Goal: Use online tool/utility: Utilize a website feature to perform a specific function

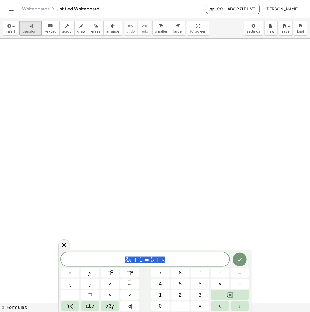
drag, startPoint x: 181, startPoint y: 263, endPoint x: 87, endPoint y: 257, distance: 93.7
click at [87, 257] on span "3 x + 1 = 5 + x" at bounding box center [145, 260] width 169 height 8
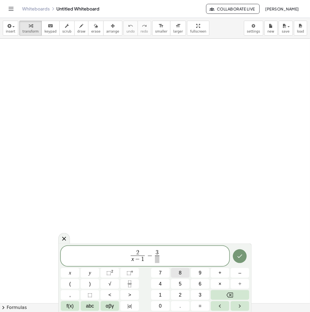
click at [182, 268] on button "8" at bounding box center [180, 273] width 19 height 10
drag, startPoint x: 130, startPoint y: 259, endPoint x: 118, endPoint y: 262, distance: 12.5
click at [121, 260] on span "3 − 3 ​" at bounding box center [124, 259] width 14 height 7
click at [127, 250] on span "2 ​ 3 x − 3 ​ − 3 3 x − 3 ​ = 1 6 ​" at bounding box center [145, 257] width 169 height 15
drag, startPoint x: 144, startPoint y: 257, endPoint x: 138, endPoint y: 257, distance: 6.4
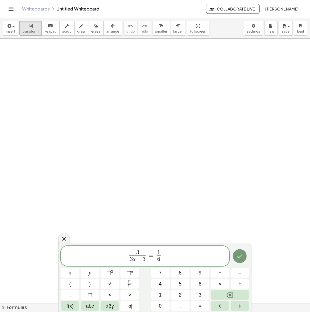
click at [164, 258] on span "​ 3 3 x − 3 ​ = 1 6 ​" at bounding box center [145, 257] width 169 height 15
click at [162, 252] on span "3 3 x − 3 ​ = 1 6 ​ ​" at bounding box center [145, 257] width 169 height 15
click at [161, 250] on span "1 6 ​ ​" at bounding box center [158, 257] width 7 height 14
click at [168, 263] on span "3 3 x − 3 ​ = 3 x − 3 ​ 6 ​" at bounding box center [145, 257] width 169 height 15
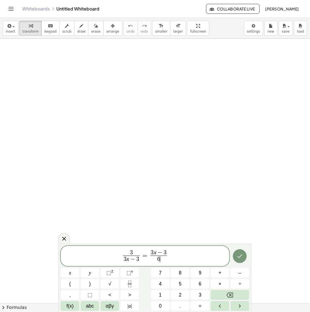
click at [162, 262] on span "6 ​" at bounding box center [158, 259] width 17 height 7
click at [138, 252] on span "3" at bounding box center [131, 253] width 17 height 6
click at [138, 252] on span "3 ​" at bounding box center [131, 253] width 17 height 6
click at [134, 252] on span "3 ​" at bounding box center [131, 253] width 17 height 6
click at [137, 260] on span "3" at bounding box center [137, 260] width 3 height 6
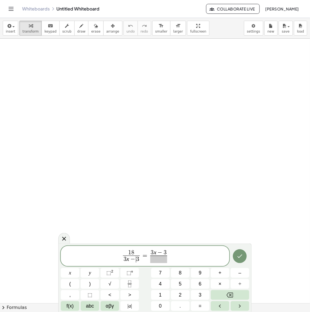
click at [165, 262] on span at bounding box center [158, 259] width 17 height 7
click at [142, 260] on span "1 8 3 x − 3 ​" at bounding box center [132, 257] width 19 height 14
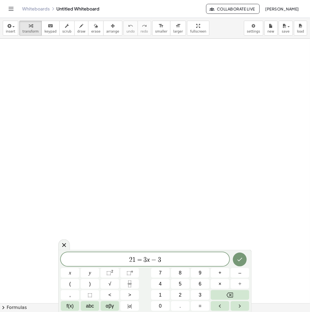
drag, startPoint x: 148, startPoint y: 262, endPoint x: 127, endPoint y: 258, distance: 21.5
click at [129, 259] on span "2 1 = 3 x − 3" at bounding box center [145, 260] width 169 height 8
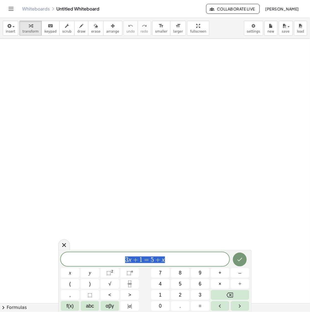
drag, startPoint x: 138, startPoint y: 251, endPoint x: 46, endPoint y: 244, distance: 91.5
click at [47, 245] on body "Graspable Math Activities Whiteboards Classes Account v1.28.1 | Privacy policy …" at bounding box center [155, 156] width 310 height 312
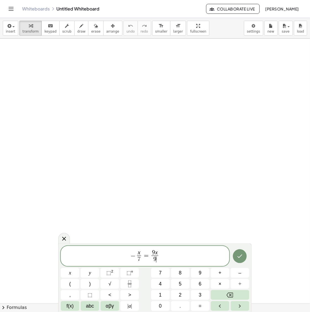
click at [241, 257] on icon "Done" at bounding box center [240, 256] width 7 height 7
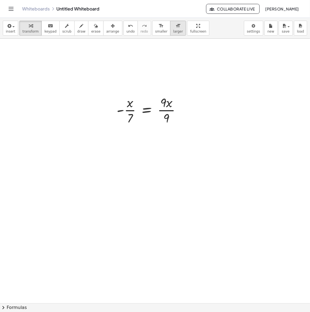
click at [173, 32] on span "larger" at bounding box center [178, 32] width 10 height 4
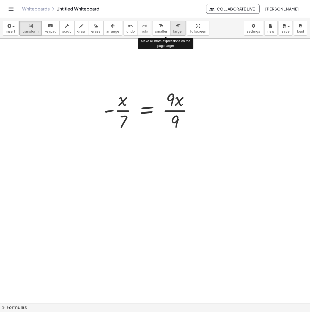
click at [173, 32] on span "larger" at bounding box center [178, 32] width 10 height 4
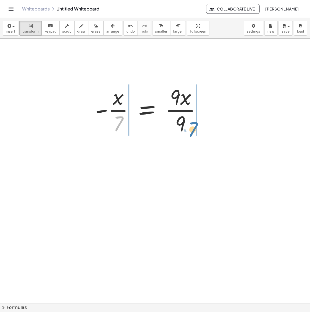
drag, startPoint x: 121, startPoint y: 123, endPoint x: 195, endPoint y: 129, distance: 74.3
click at [195, 129] on div at bounding box center [150, 110] width 116 height 54
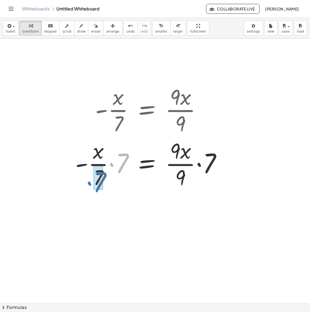
drag, startPoint x: 124, startPoint y: 163, endPoint x: 100, endPoint y: 182, distance: 30.7
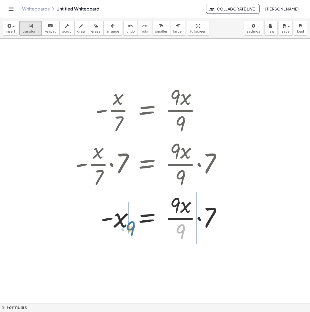
drag, startPoint x: 183, startPoint y: 231, endPoint x: 133, endPoint y: 228, distance: 50.4
click at [133, 228] on div at bounding box center [150, 218] width 156 height 54
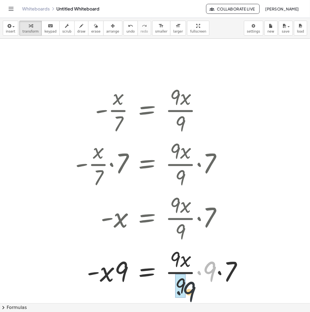
drag, startPoint x: 214, startPoint y: 267, endPoint x: 184, endPoint y: 289, distance: 37.0
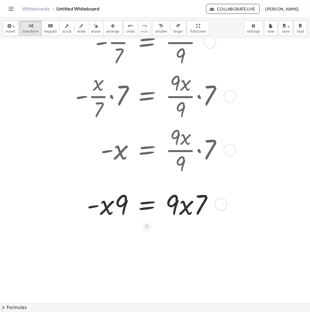
scroll to position [104, 0]
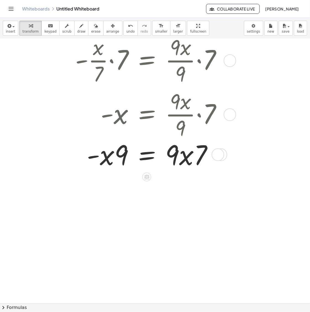
drag, startPoint x: 214, startPoint y: 168, endPoint x: 219, endPoint y: 34, distance: 133.9
click at [219, 37] on div "insert select one: Math Expression Function Text Youtube Video Graphing Geometr…" at bounding box center [155, 165] width 310 height 294
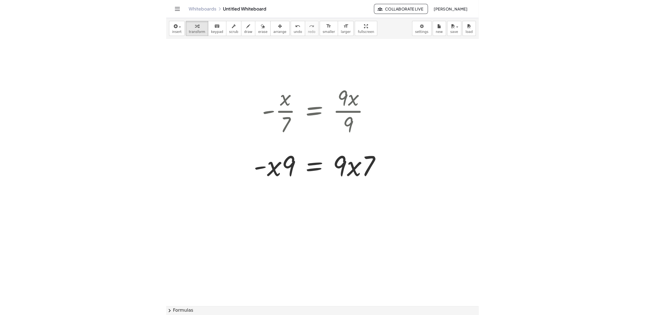
scroll to position [0, 0]
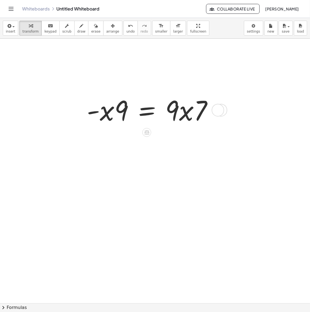
drag, startPoint x: 213, startPoint y: 164, endPoint x: 212, endPoint y: 103, distance: 60.8
click at [147, 110] on div "- x = 9 · x · · 7 · · 9" at bounding box center [147, 110] width 0 height 0
drag, startPoint x: 123, startPoint y: 115, endPoint x: 124, endPoint y: 118, distance: 3.2
click at [124, 118] on div at bounding box center [151, 110] width 135 height 36
drag, startPoint x: 106, startPoint y: 117, endPoint x: 138, endPoint y: 116, distance: 32.4
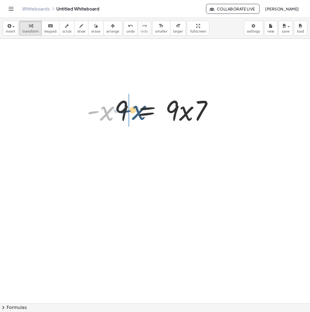
click at [138, 116] on div at bounding box center [151, 110] width 135 height 36
drag, startPoint x: 100, startPoint y: 115, endPoint x: 75, endPoint y: 113, distance: 24.4
click at [75, 113] on div "- · x · 7 = · 9 · x · 9 · - · x · 7 · 7 = · · 9 · x · 9 · 7 - x = · · 9 · x · 9…" at bounding box center [153, 109] width 163 height 38
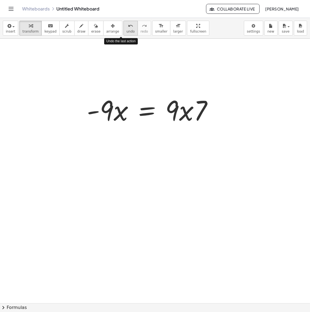
click at [127, 30] on span "undo" at bounding box center [131, 32] width 8 height 4
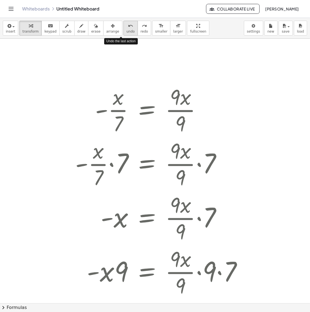
click at [127, 30] on span "undo" at bounding box center [131, 32] width 8 height 4
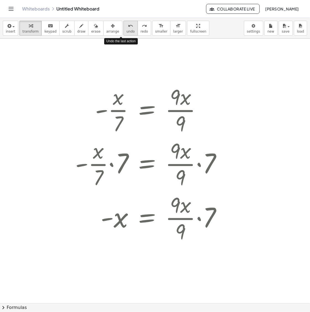
click at [127, 30] on span "undo" at bounding box center [131, 32] width 8 height 4
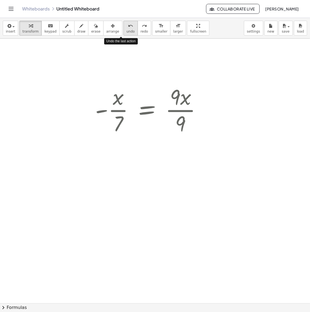
click at [127, 30] on span "undo" at bounding box center [131, 32] width 8 height 4
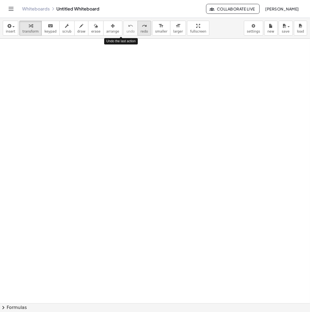
click at [141, 31] on span "redo" at bounding box center [144, 32] width 7 height 4
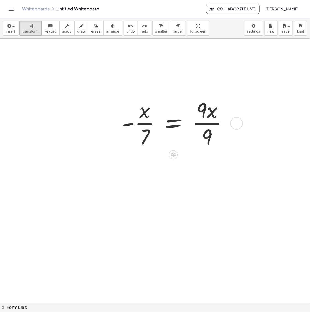
click at [205, 111] on div at bounding box center [177, 123] width 116 height 54
click at [233, 120] on div at bounding box center [237, 123] width 12 height 12
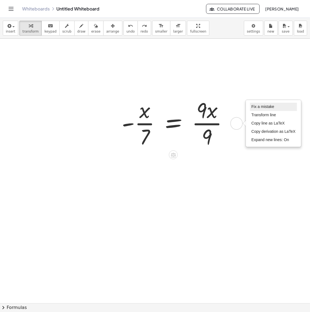
click at [264, 107] on span "Fix a mistake" at bounding box center [263, 106] width 23 height 4
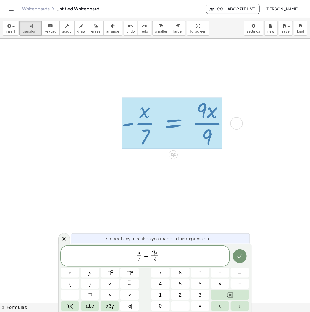
click at [156, 254] on var "x" at bounding box center [156, 252] width 3 height 7
click at [245, 256] on button "Done" at bounding box center [240, 257] width 14 height 14
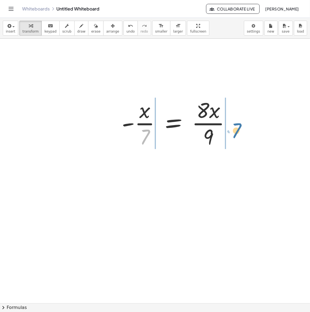
drag, startPoint x: 147, startPoint y: 139, endPoint x: 238, endPoint y: 132, distance: 92.0
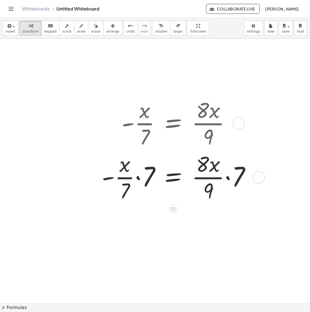
drag, startPoint x: 257, startPoint y: 179, endPoint x: 264, endPoint y: 104, distance: 74.7
click at [264, 104] on div "- · x · 7 = · 8 · x · 9 - · x = · 8 · x · 9 · · 7 · 7 · · 7 Fix a mistake Trans…" at bounding box center [182, 150] width 179 height 111
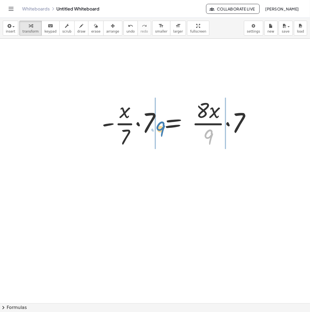
drag, startPoint x: 211, startPoint y: 138, endPoint x: 158, endPoint y: 128, distance: 53.8
click at [158, 128] on div at bounding box center [178, 123] width 158 height 54
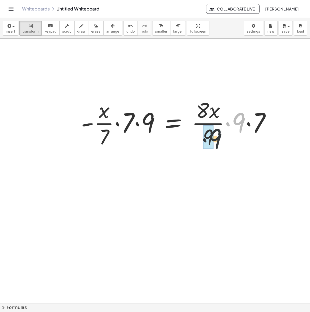
drag, startPoint x: 240, startPoint y: 122, endPoint x: 206, endPoint y: 142, distance: 39.2
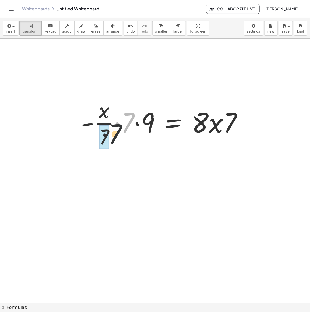
drag, startPoint x: 129, startPoint y: 127, endPoint x: 107, endPoint y: 145, distance: 28.3
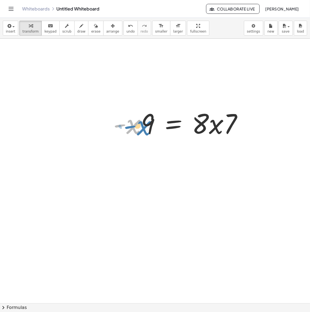
drag, startPoint x: 132, startPoint y: 128, endPoint x: 142, endPoint y: 130, distance: 10.1
click at [139, 129] on div at bounding box center [180, 123] width 139 height 36
drag, startPoint x: 138, startPoint y: 114, endPoint x: 114, endPoint y: 126, distance: 27.6
drag, startPoint x: 134, startPoint y: 126, endPoint x: 101, endPoint y: 125, distance: 33.2
click at [101, 125] on div "- · x · 7 = · 8 · x · 9 · - · x · 7 · 7 = · · 8 · x · 9 · 7 · - · x · 7 · 7 · 9…" at bounding box center [181, 123] width 166 height 38
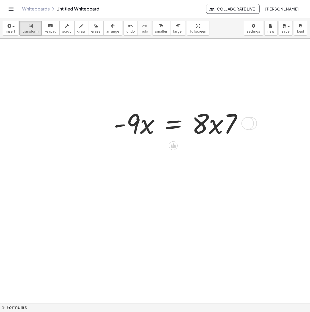
click at [216, 130] on div at bounding box center [180, 123] width 139 height 36
click at [244, 124] on div at bounding box center [248, 123] width 12 height 12
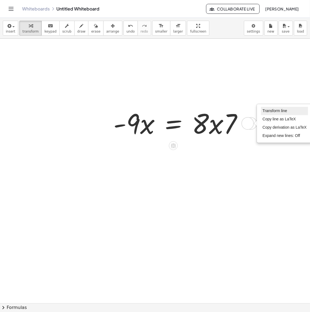
click at [273, 111] on span "Transform line" at bounding box center [275, 111] width 25 height 4
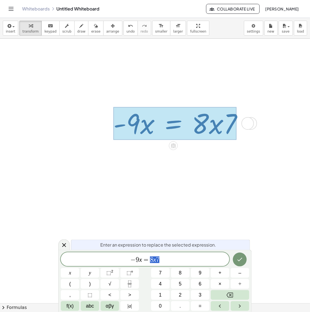
drag, startPoint x: 163, startPoint y: 258, endPoint x: 148, endPoint y: 259, distance: 15.0
click at [148, 259] on span "− 9 x = 8 x 7" at bounding box center [145, 260] width 169 height 8
click at [246, 258] on button "Done" at bounding box center [240, 260] width 14 height 14
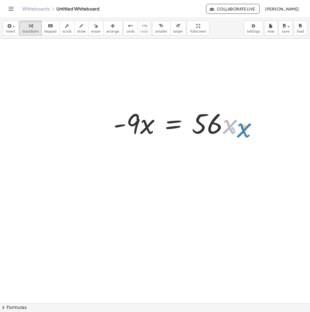
drag, startPoint x: 231, startPoint y: 130, endPoint x: 245, endPoint y: 133, distance: 14.7
click at [245, 133] on div at bounding box center [181, 123] width 140 height 36
drag, startPoint x: 211, startPoint y: 130, endPoint x: 219, endPoint y: 132, distance: 7.4
click at [219, 132] on div at bounding box center [181, 123] width 140 height 36
drag, startPoint x: 221, startPoint y: 130, endPoint x: 223, endPoint y: 137, distance: 7.3
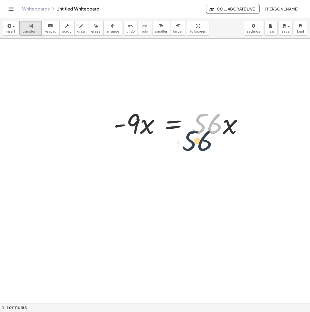
click at [222, 139] on div at bounding box center [181, 123] width 140 height 36
drag, startPoint x: 223, startPoint y: 131, endPoint x: 215, endPoint y: 133, distance: 8.4
click at [221, 135] on div at bounding box center [181, 123] width 140 height 36
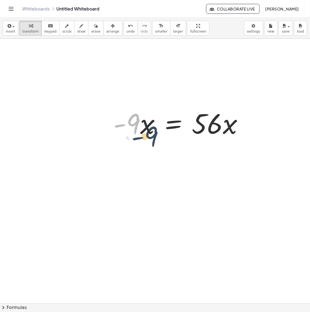
drag, startPoint x: 136, startPoint y: 129, endPoint x: 143, endPoint y: 134, distance: 8.7
click at [143, 134] on div at bounding box center [181, 123] width 140 height 36
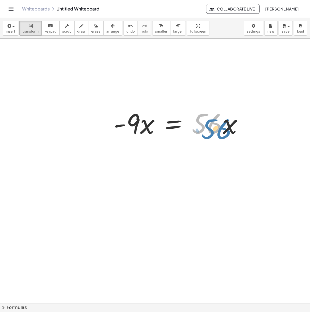
drag, startPoint x: 211, startPoint y: 130, endPoint x: 222, endPoint y: 134, distance: 11.5
click at [222, 134] on div at bounding box center [181, 123] width 140 height 36
drag, startPoint x: 207, startPoint y: 132, endPoint x: 221, endPoint y: 131, distance: 14.4
click at [221, 131] on div at bounding box center [181, 123] width 140 height 36
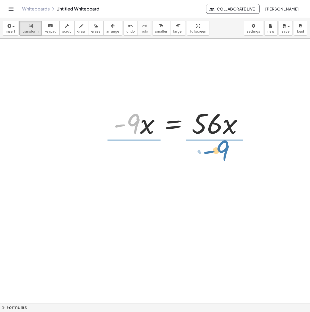
drag, startPoint x: 132, startPoint y: 131, endPoint x: 221, endPoint y: 158, distance: 93.3
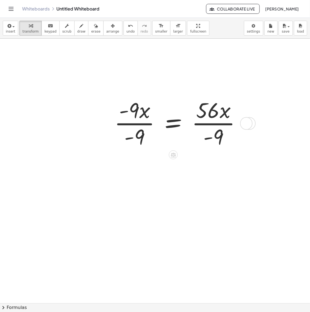
click at [138, 125] on div at bounding box center [180, 123] width 136 height 54
click at [219, 125] on div at bounding box center [193, 123] width 110 height 54
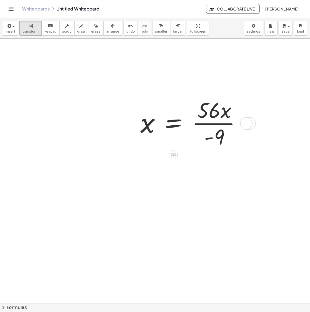
click at [212, 126] on div at bounding box center [193, 123] width 110 height 54
drag, startPoint x: 208, startPoint y: 139, endPoint x: 192, endPoint y: 124, distance: 21.5
click at [229, 128] on div at bounding box center [200, 123] width 124 height 54
click at [224, 116] on div at bounding box center [200, 123] width 124 height 54
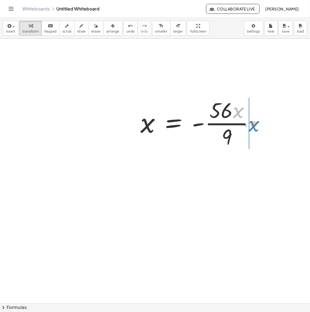
drag, startPoint x: 239, startPoint y: 114, endPoint x: 255, endPoint y: 127, distance: 20.6
click at [255, 127] on div at bounding box center [200, 123] width 124 height 54
click at [227, 122] on div at bounding box center [201, 123] width 127 height 54
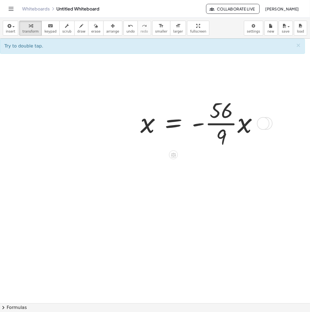
click at [224, 126] on div at bounding box center [201, 123] width 127 height 54
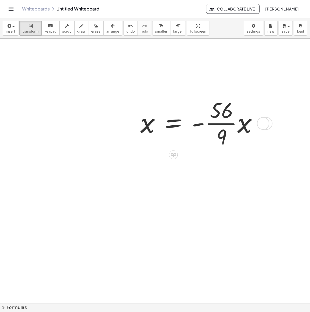
click at [224, 126] on div at bounding box center [201, 123] width 127 height 54
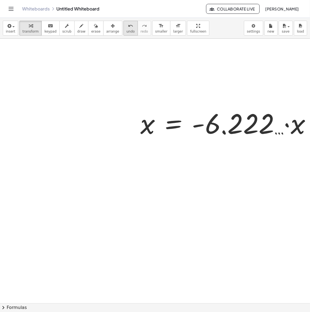
click at [124, 32] on button "undo undo" at bounding box center [131, 28] width 14 height 15
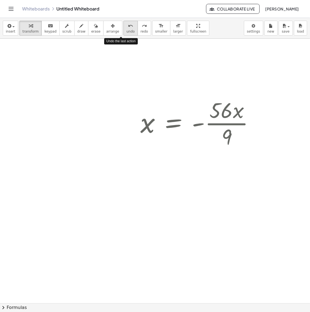
click at [127, 30] on span "undo" at bounding box center [131, 32] width 8 height 4
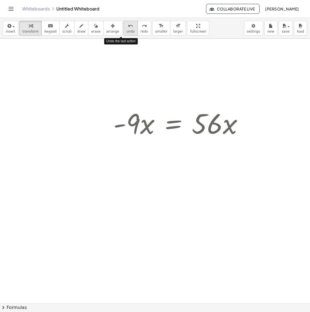
click at [127, 30] on span "undo" at bounding box center [131, 32] width 8 height 4
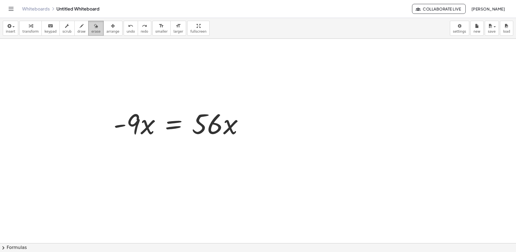
click at [92, 28] on button "erase" at bounding box center [95, 28] width 15 height 15
click at [111, 28] on icon "button" at bounding box center [113, 26] width 4 height 7
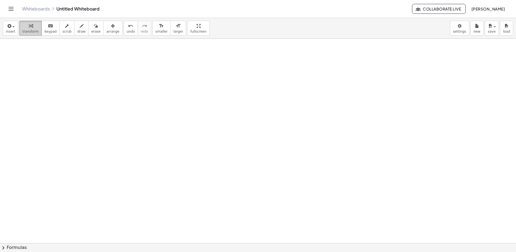
click at [33, 30] on span "transform" at bounding box center [30, 32] width 16 height 4
